Goal: Information Seeking & Learning: Learn about a topic

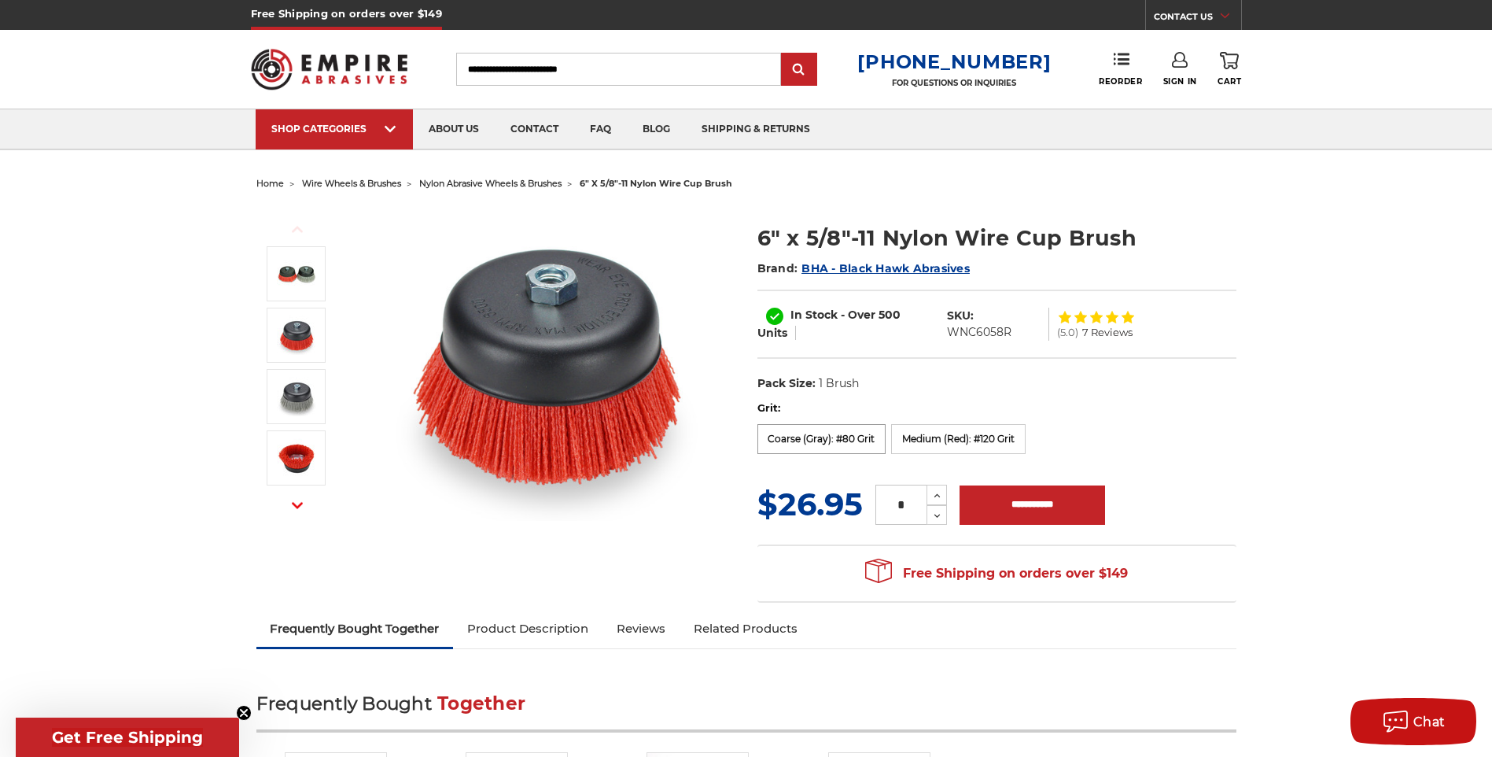
click at [808, 436] on label "Coarse (Gray): #80 Grit" at bounding box center [821, 439] width 129 height 30
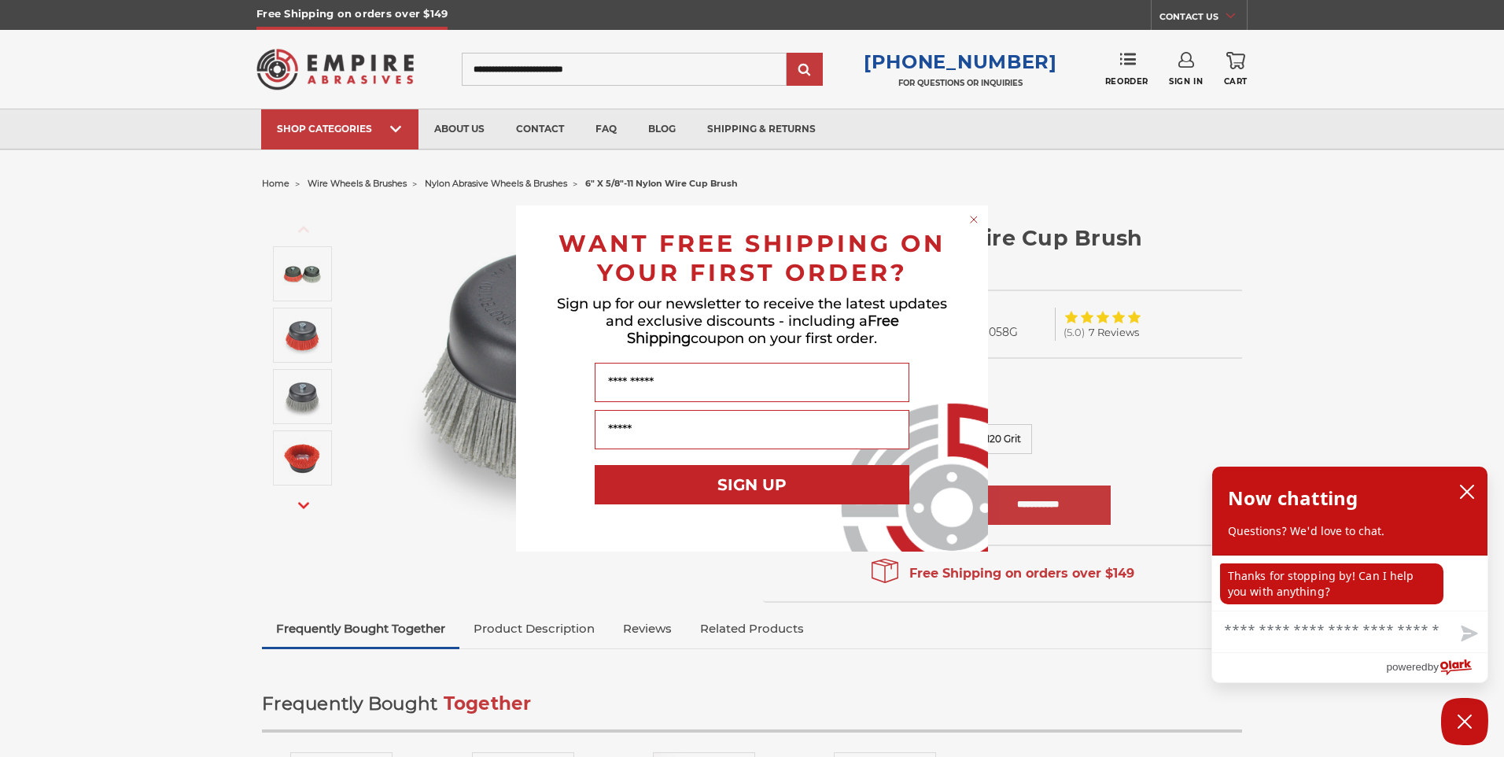
click at [296, 449] on div "Close dialog WANT FREE SHIPPING ON YOUR FIRST ORDER? Sign up for our newsletter…" at bounding box center [752, 378] width 1504 height 757
click at [971, 219] on circle "Close dialog" at bounding box center [974, 219] width 15 height 15
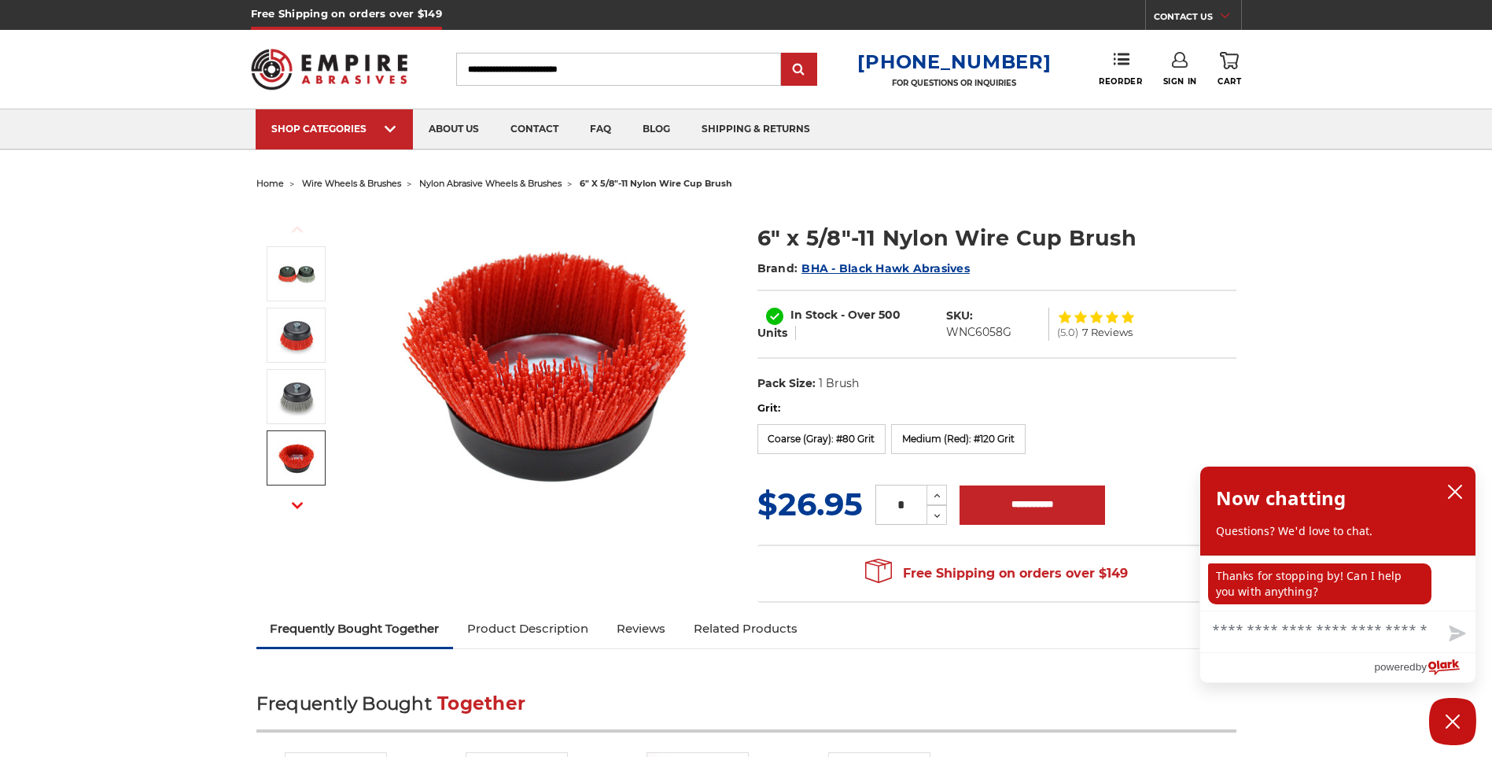
click at [293, 507] on icon "button" at bounding box center [297, 504] width 11 height 11
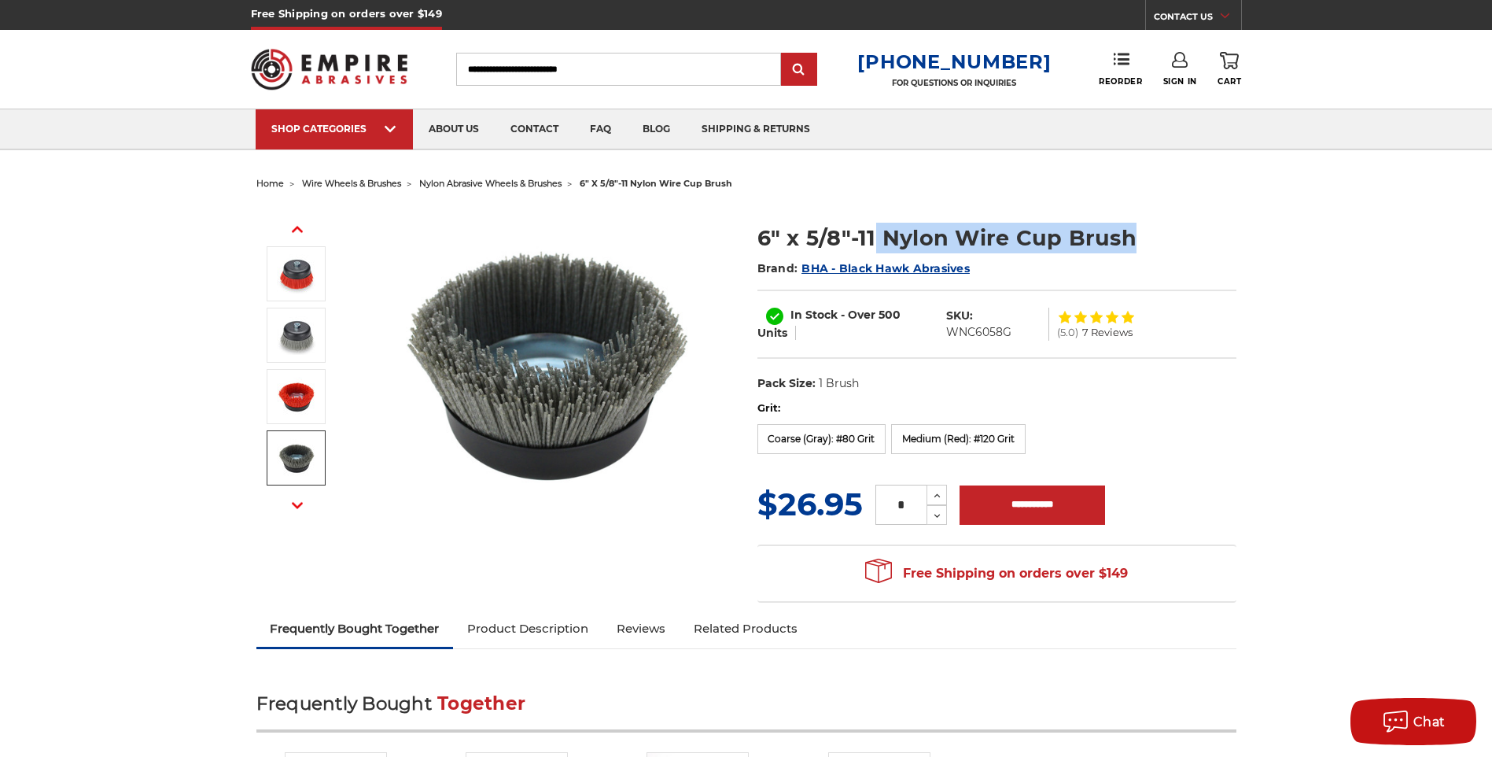
drag, startPoint x: 876, startPoint y: 237, endPoint x: 1162, endPoint y: 199, distance: 288.0
click at [1162, 199] on div "Previous Next" at bounding box center [746, 403] width 1002 height 416
copy h1 "Nylon Wire Cup Brush"
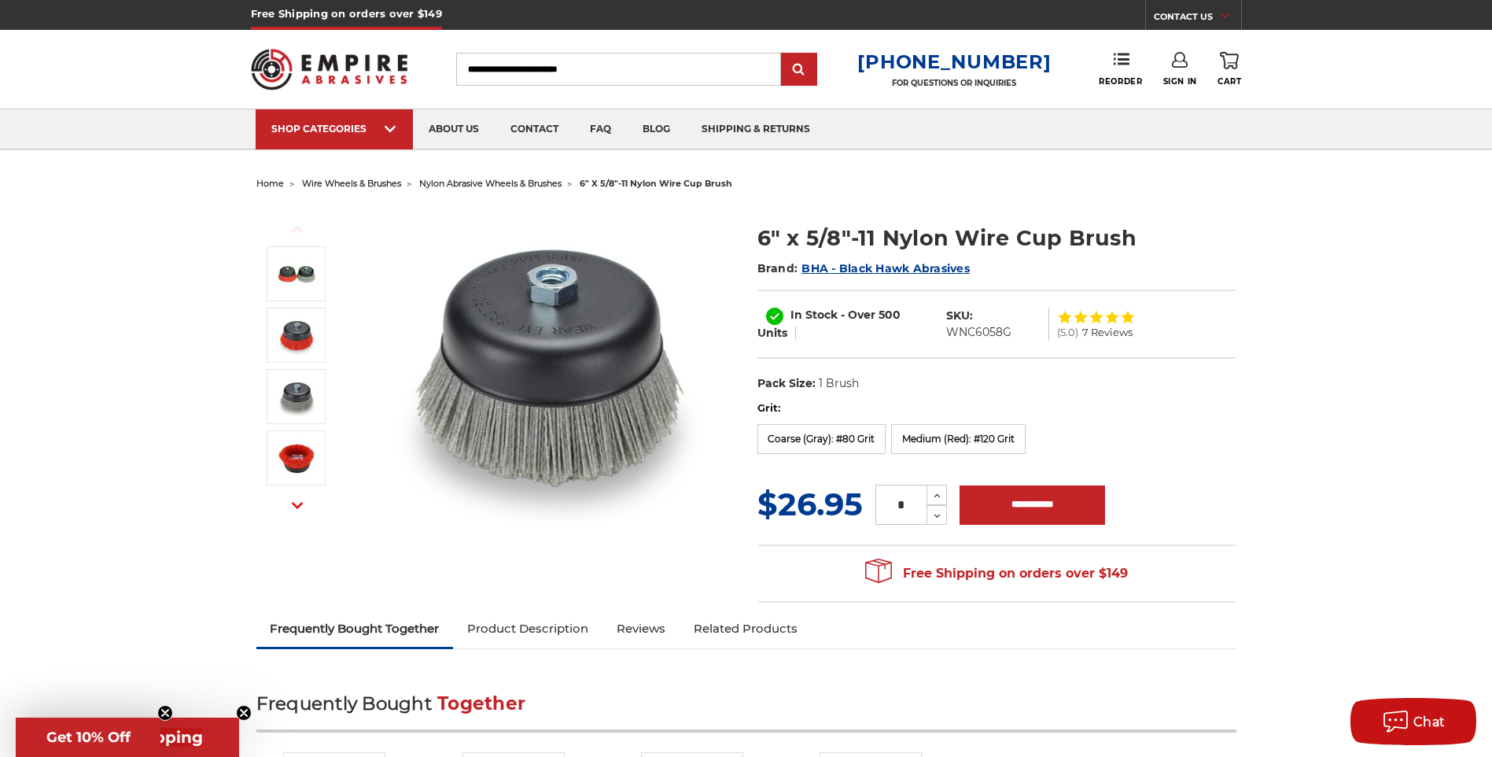
click at [1118, 330] on span "7 Reviews" at bounding box center [1107, 332] width 50 height 10
click at [527, 179] on span "nylon abrasive wheels & brushes" at bounding box center [490, 183] width 142 height 11
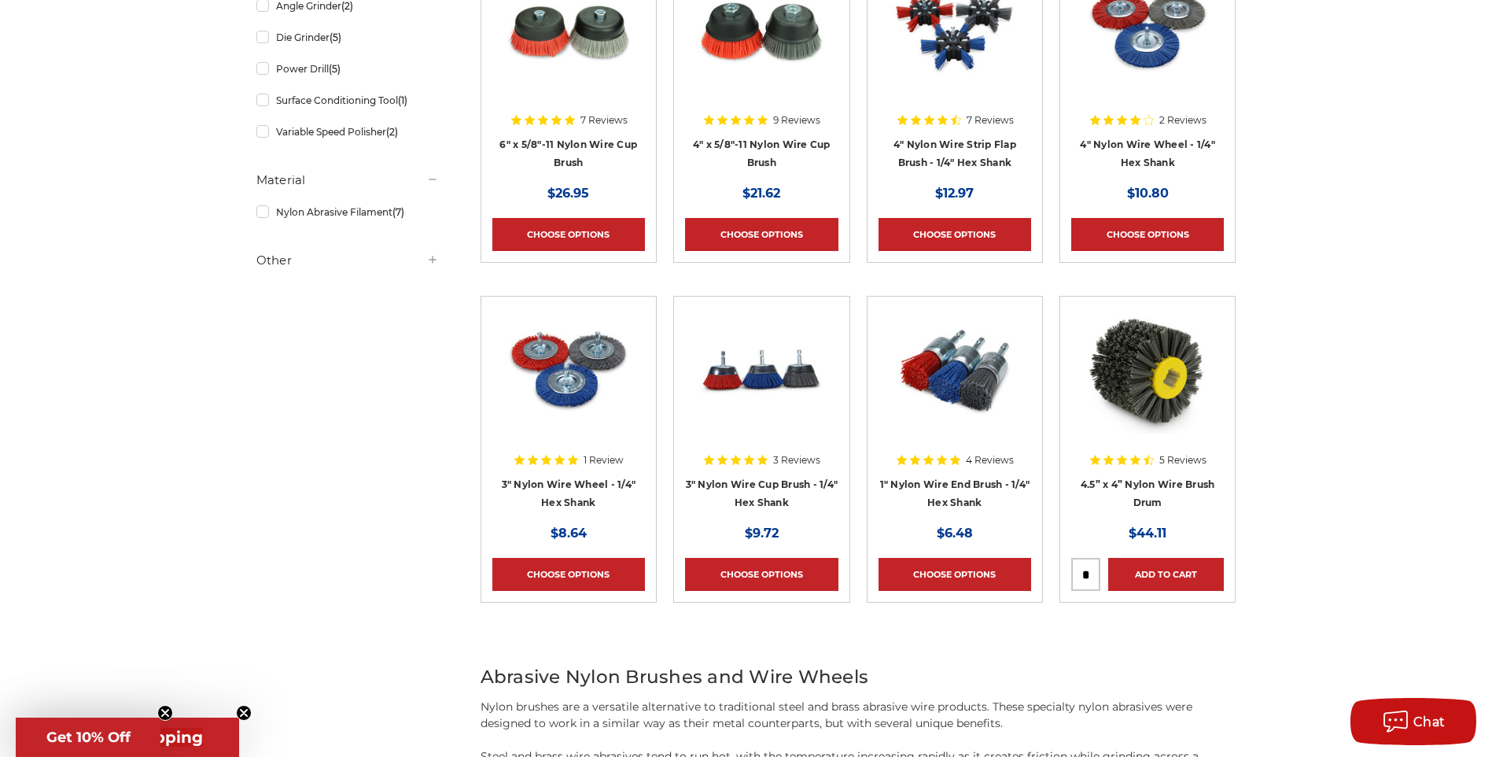
scroll to position [315, 0]
